Goal: Task Accomplishment & Management: Manage account settings

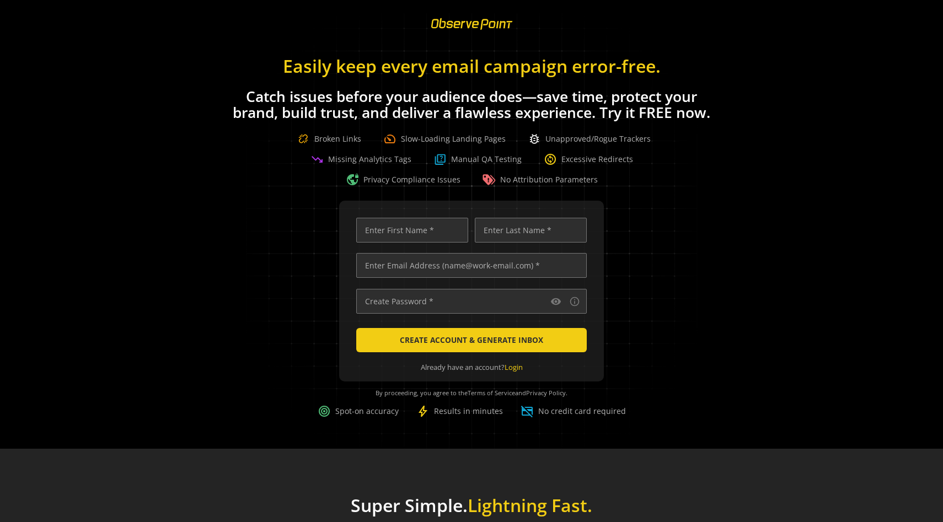
scroll to position [0, 3563]
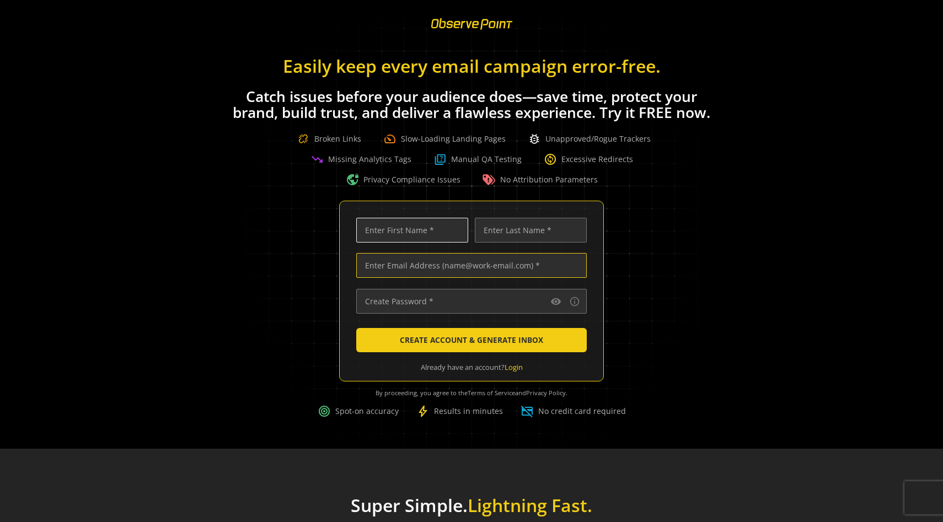
type input "[PERSON_NAME][EMAIL_ADDRESS][PERSON_NAME][DOMAIN_NAME]"
click at [433, 231] on input "text" at bounding box center [412, 230] width 112 height 25
type input "Shelly"
type input "Croshaw"
click at [435, 302] on input "text" at bounding box center [471, 301] width 231 height 25
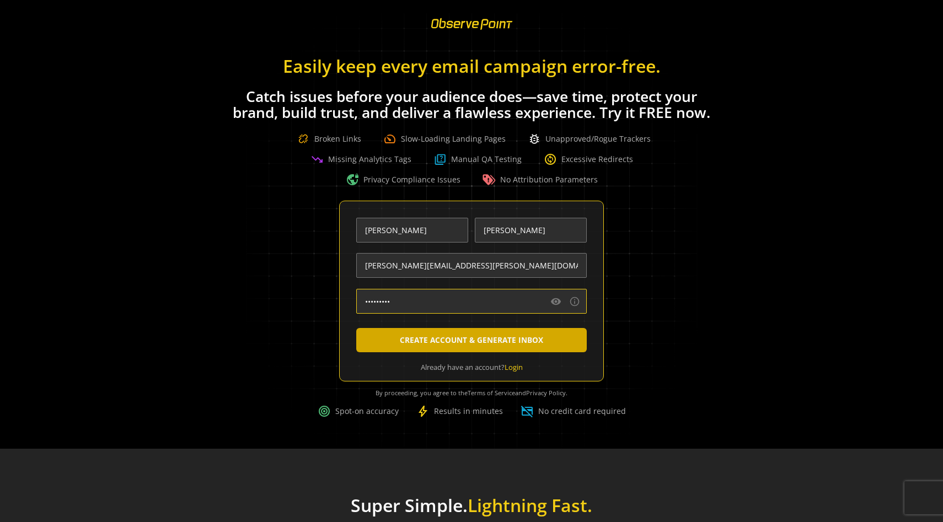
type input "•••••••••"
click at [443, 342] on span "CREATE ACCOUNT & GENERATE INBOX" at bounding box center [471, 340] width 143 height 20
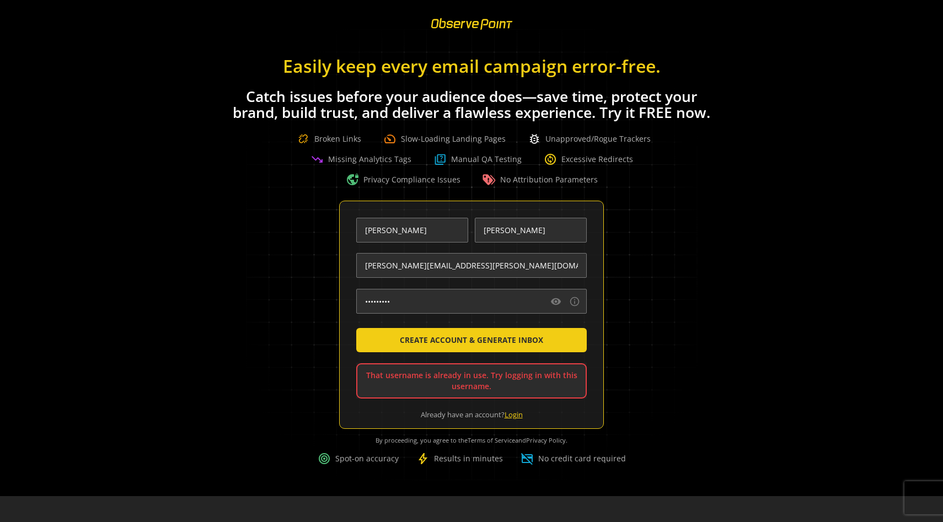
click at [512, 413] on link "Login" at bounding box center [514, 415] width 18 height 10
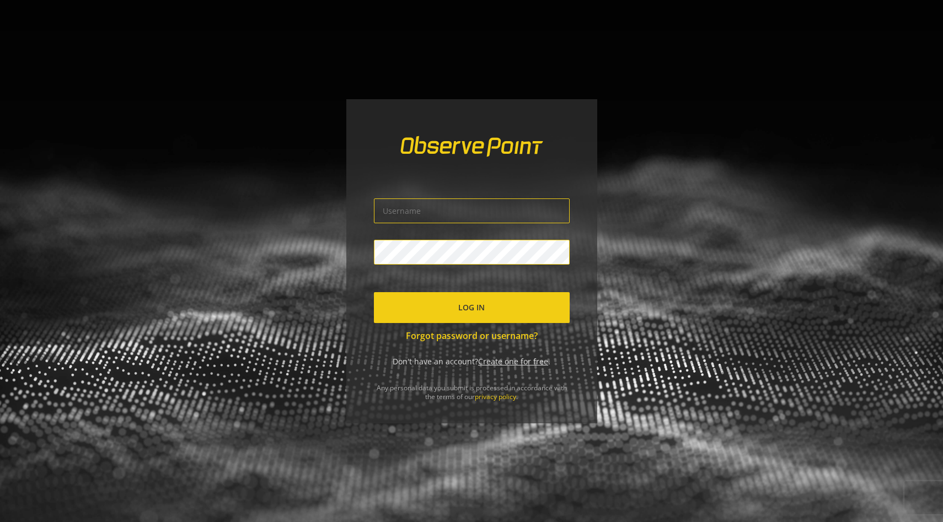
type input "shelly.croshaw@observepoint.com"
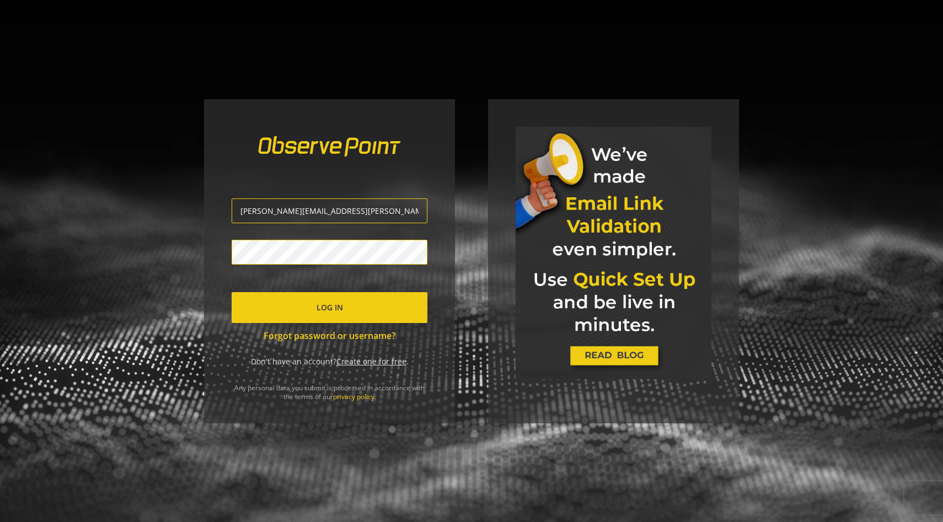
click at [340, 306] on span "Log In" at bounding box center [330, 308] width 26 height 20
click at [318, 310] on span "Log In" at bounding box center [330, 308] width 26 height 20
click at [223, 253] on div "The credentials provided are invalid shelly.croshaw@observepoint.com Log In For…" at bounding box center [329, 261] width 251 height 324
click at [322, 307] on span "Log In" at bounding box center [330, 308] width 26 height 20
click at [344, 334] on link "Forgot password or username?" at bounding box center [330, 336] width 196 height 13
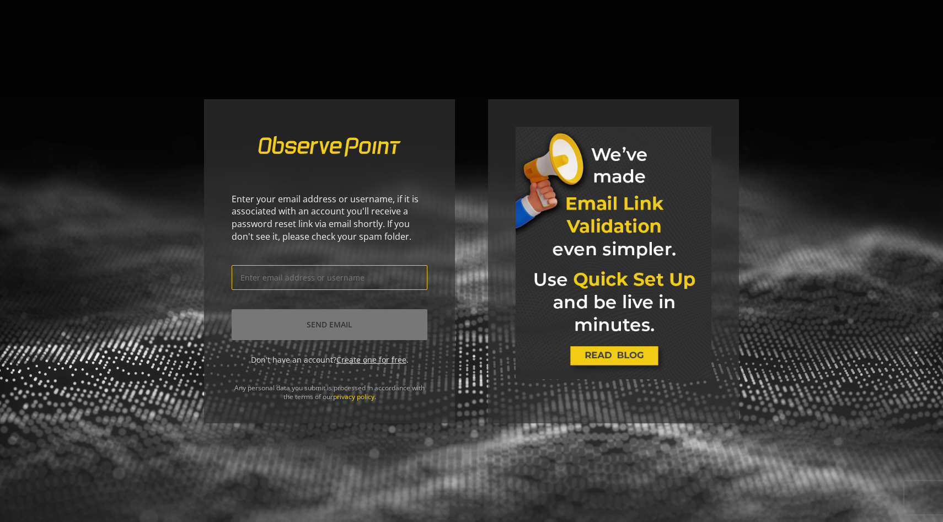
click at [325, 282] on input "text" at bounding box center [330, 277] width 196 height 25
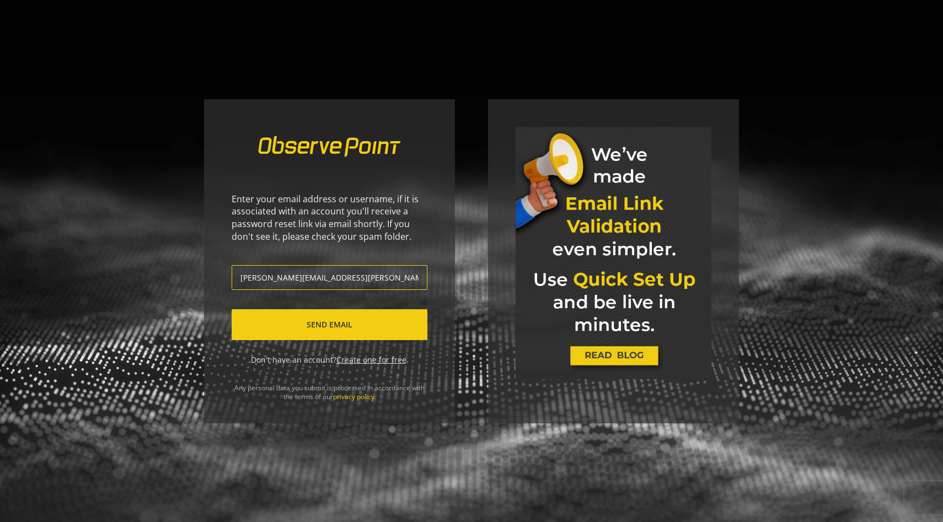
type input "shelly.croshaw@observepoint.com"
click button "Send Email" at bounding box center [330, 324] width 196 height 31
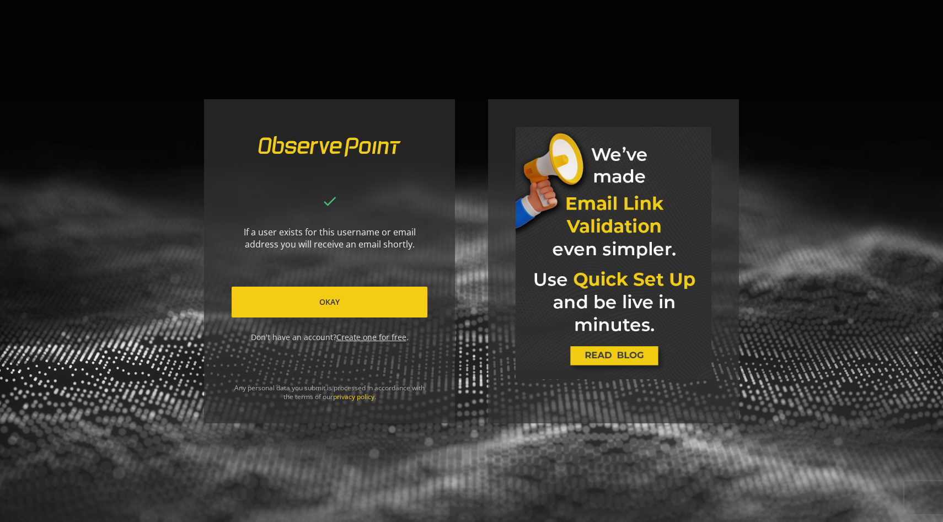
click at [326, 303] on span "Okay" at bounding box center [329, 302] width 20 height 20
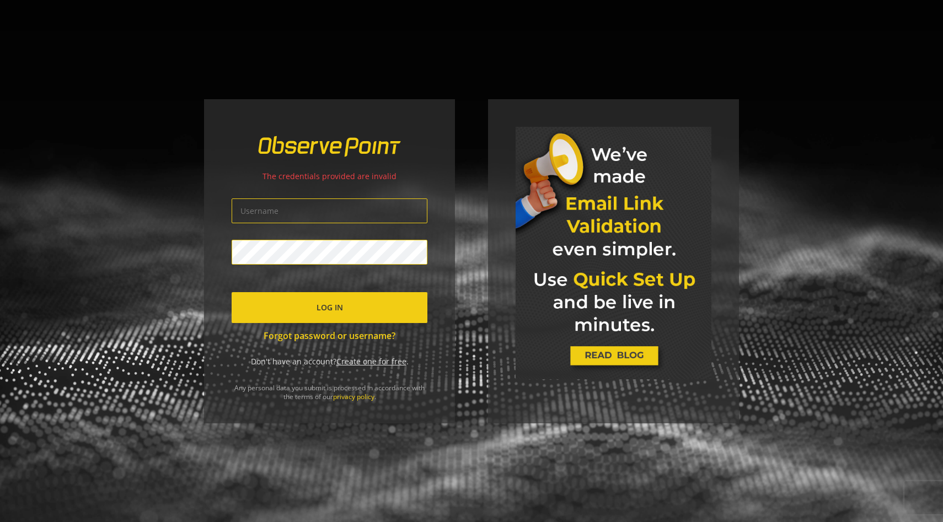
type input "shelly.croshaw@observepoint.com"
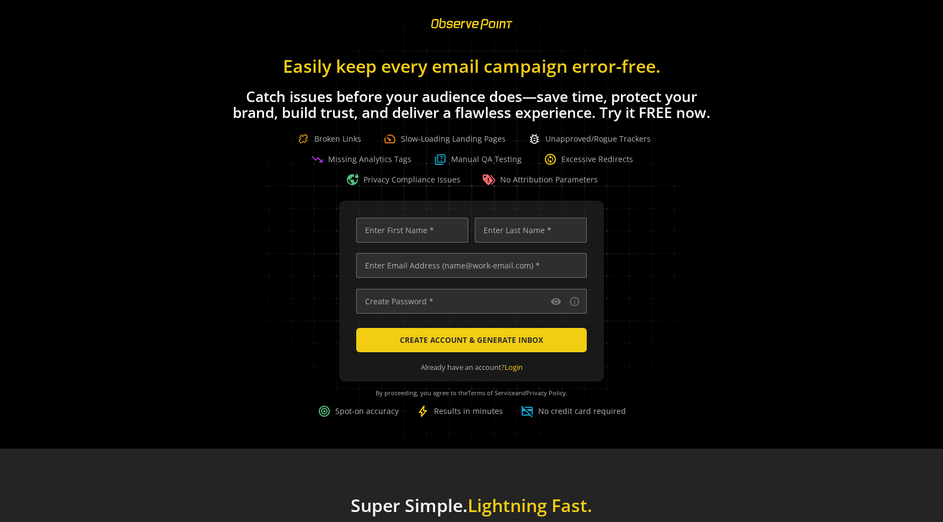
scroll to position [0, 3563]
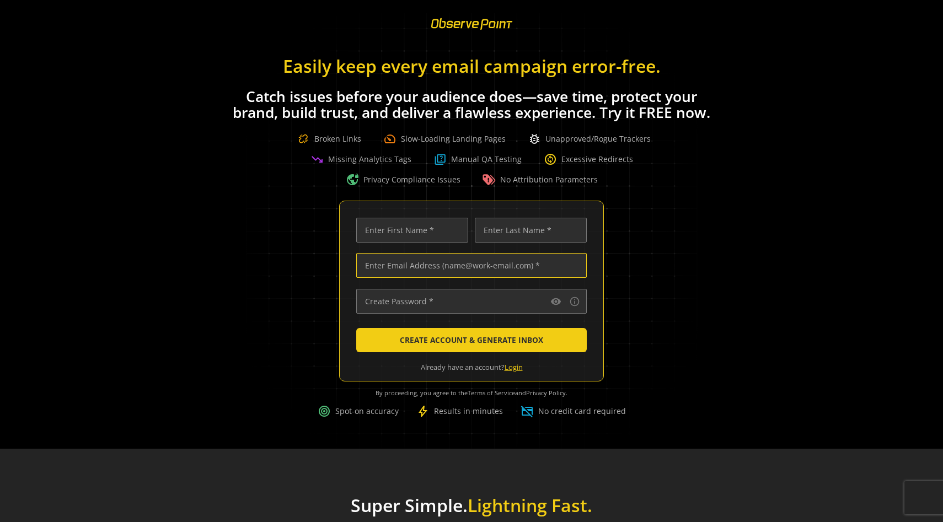
type input "shelly.croshaw@observepoint.com"
click at [514, 369] on link "Login" at bounding box center [514, 367] width 18 height 10
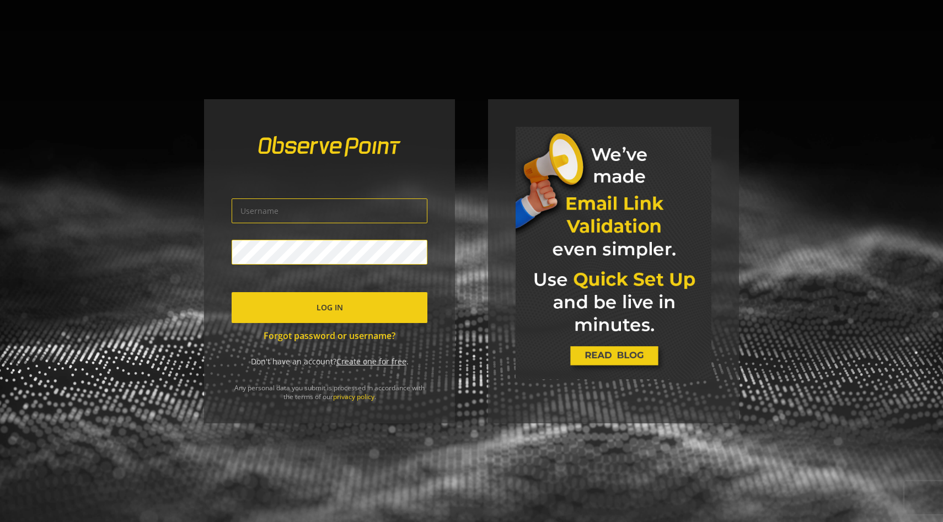
type input "shelly.croshaw@observepoint.com"
click at [340, 299] on span "Log In" at bounding box center [330, 308] width 26 height 20
